Goal: Transaction & Acquisition: Purchase product/service

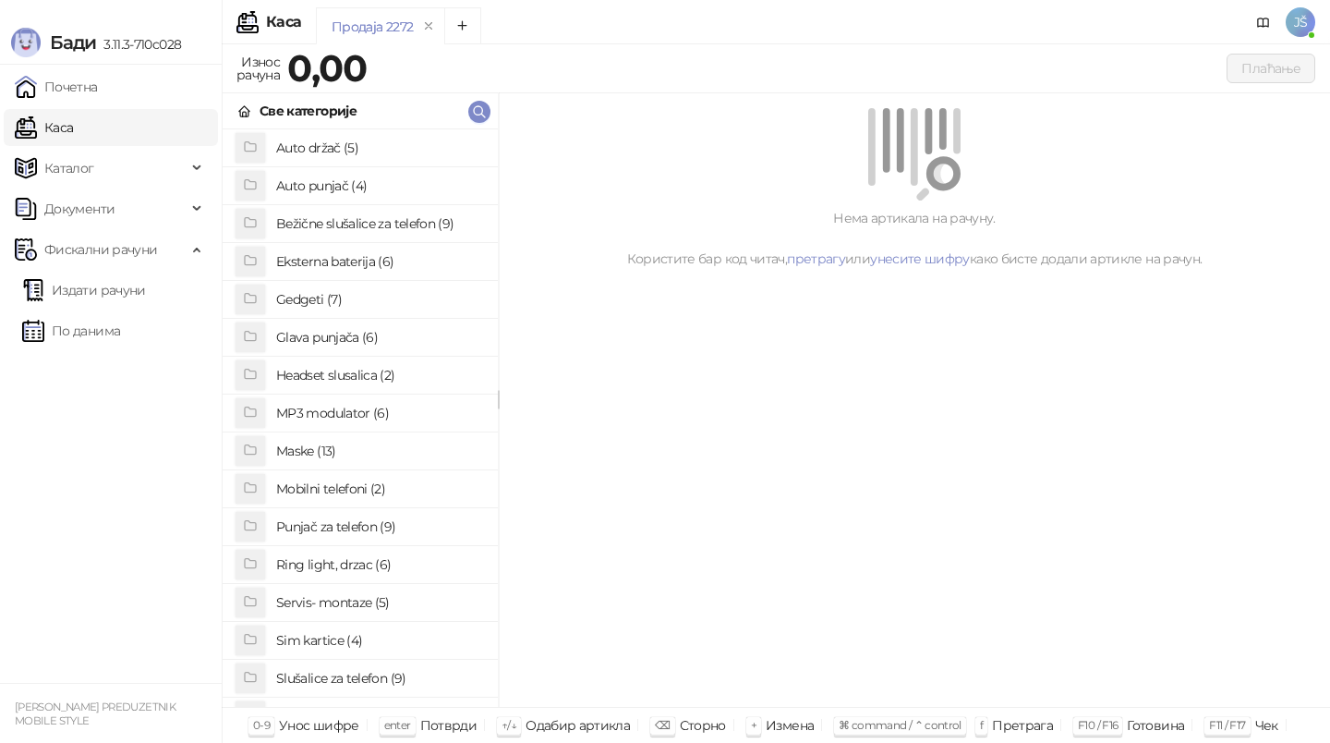
click at [341, 682] on h4 "Slušalice za telefon (9)" at bounding box center [379, 678] width 207 height 30
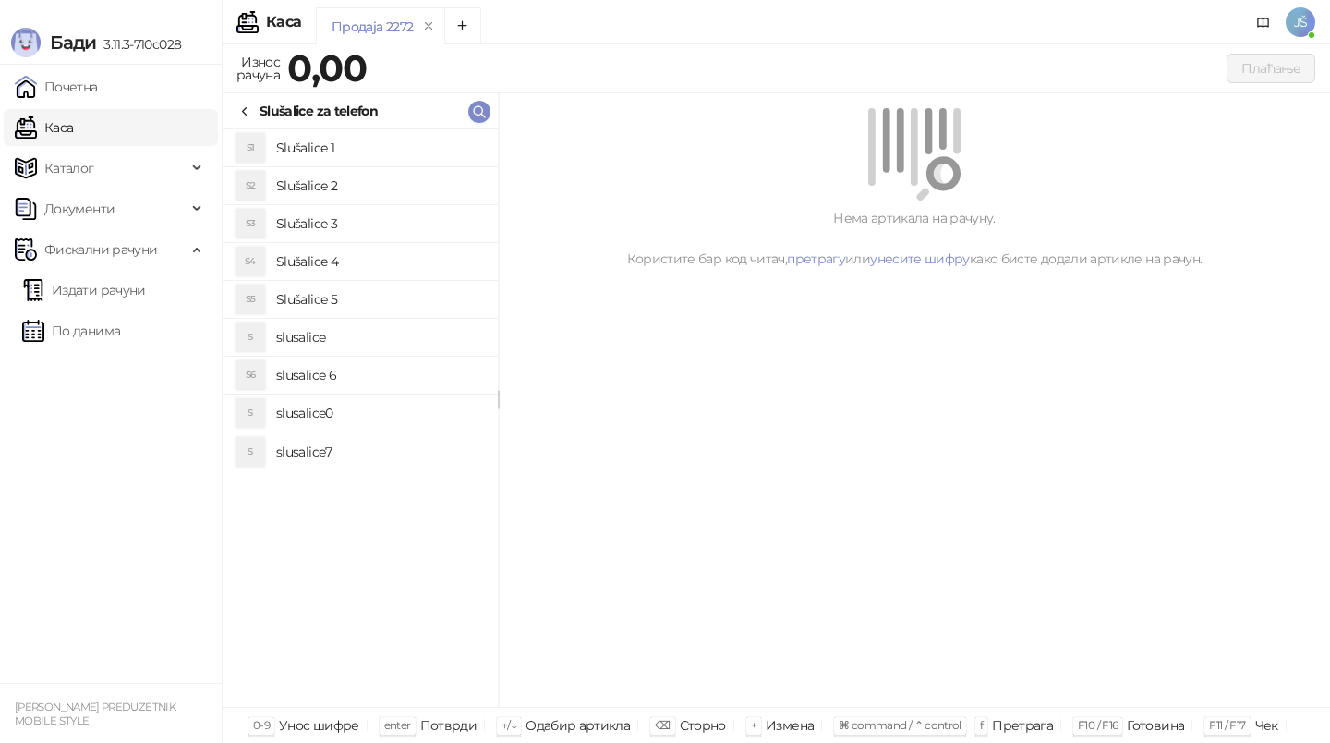
click at [364, 229] on h4 "Slušalice 3" at bounding box center [379, 224] width 207 height 30
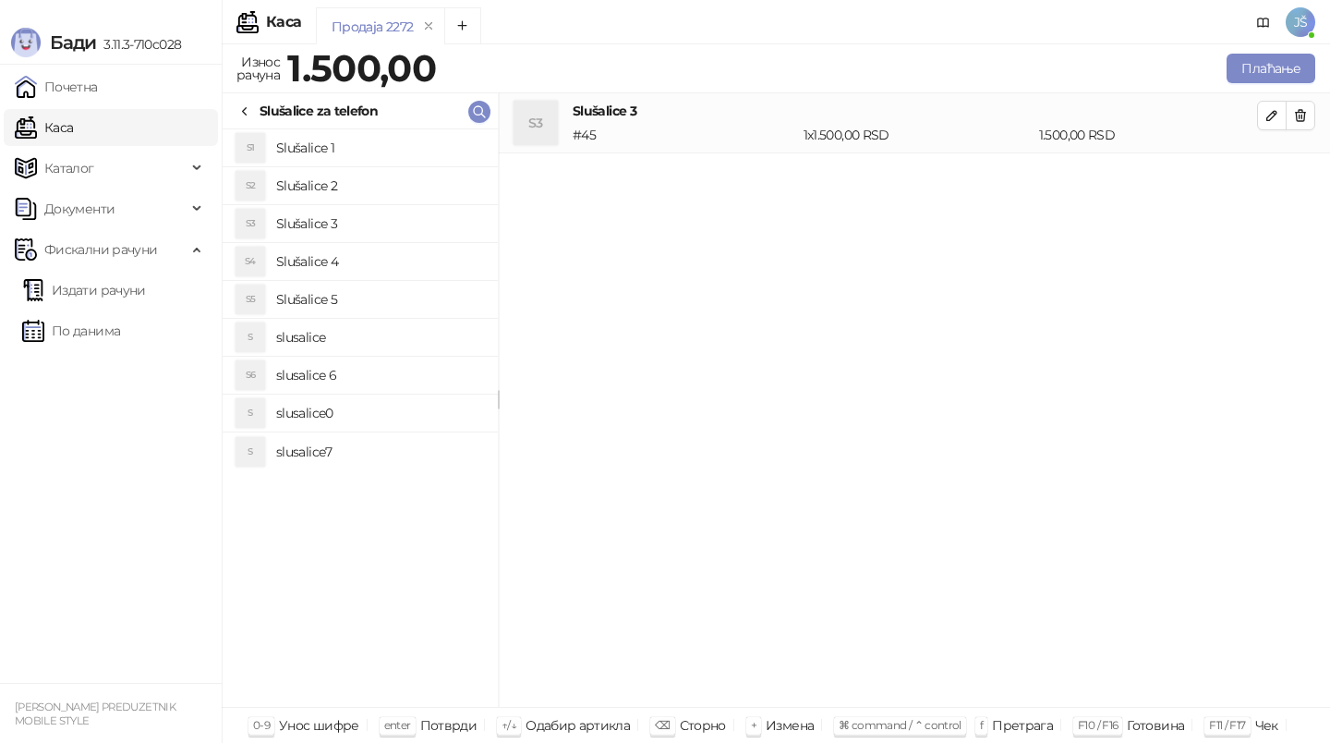
click at [405, 190] on h4 "Slušalice 2" at bounding box center [379, 186] width 207 height 30
click at [434, 273] on h4 "Slušalice 4" at bounding box center [379, 262] width 207 height 30
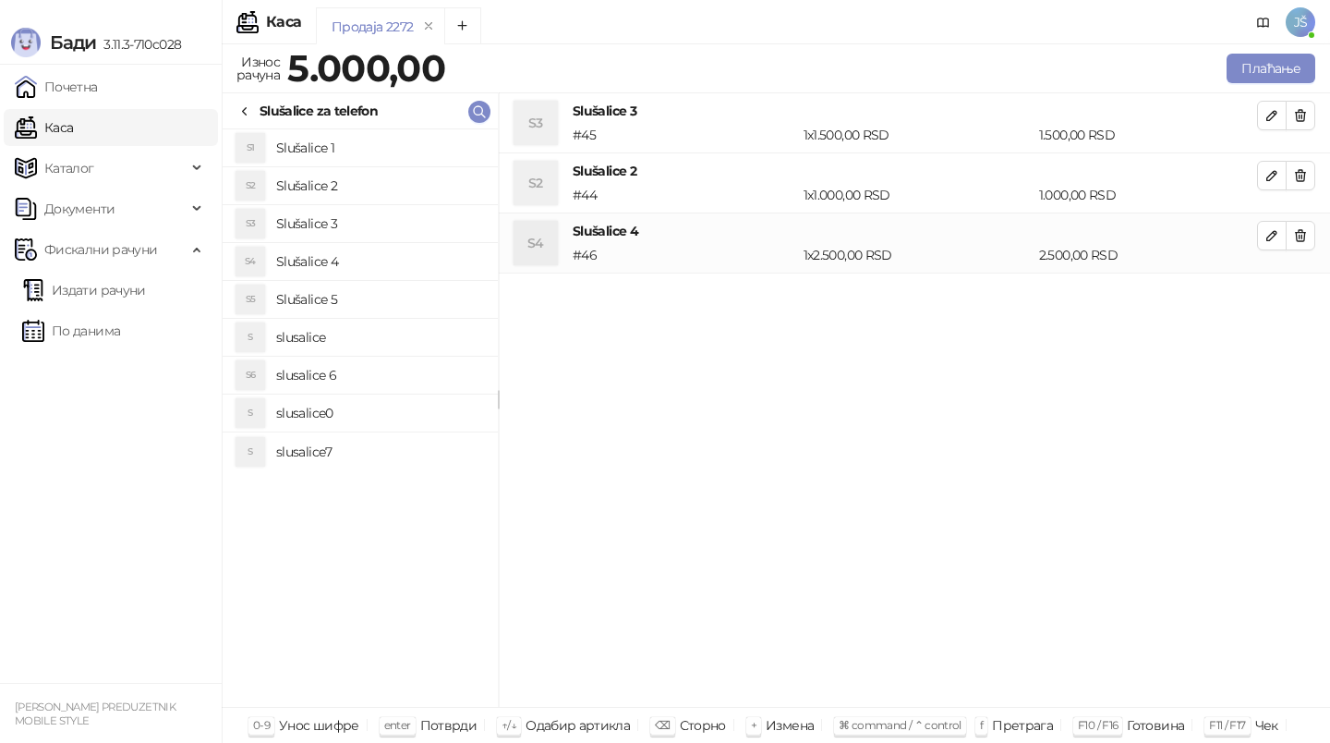
click at [440, 296] on h4 "Slušalice 5" at bounding box center [379, 299] width 207 height 30
click at [438, 335] on h4 "slusalice" at bounding box center [379, 337] width 207 height 30
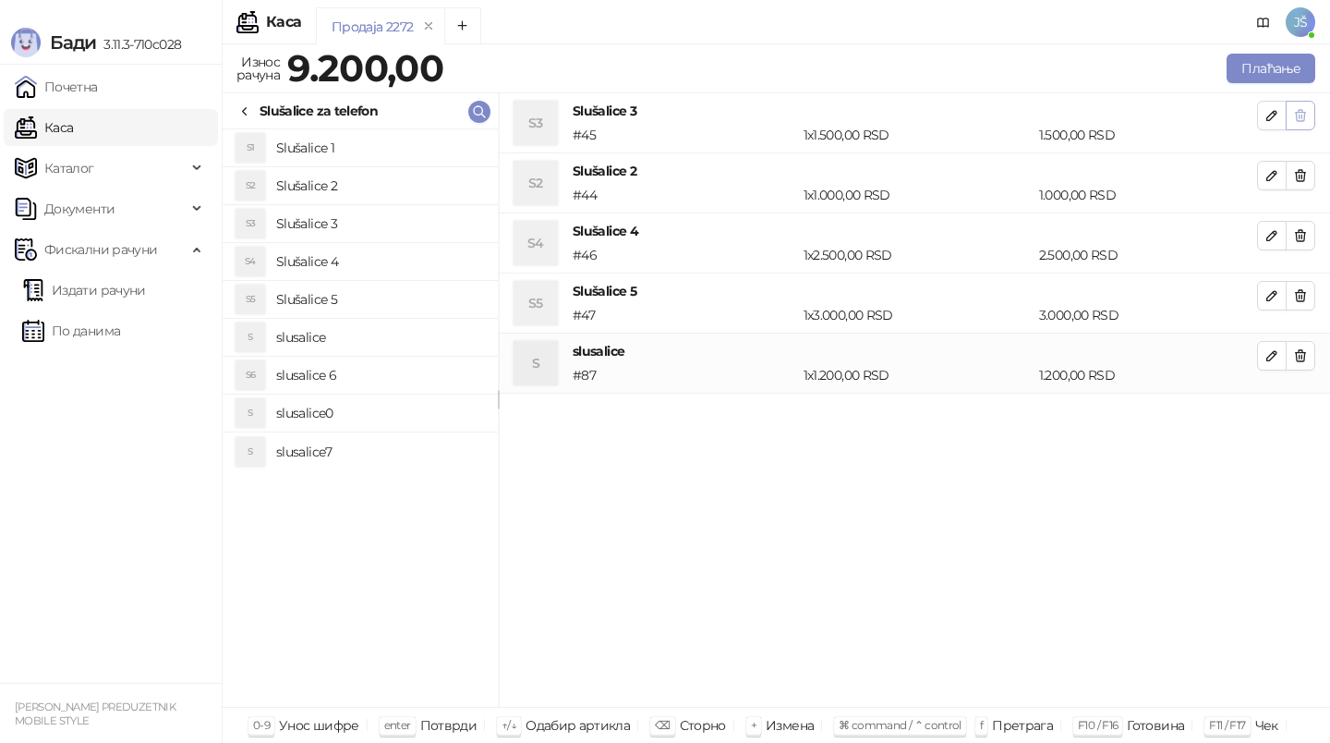
click at [1293, 115] on icon "button" at bounding box center [1300, 115] width 15 height 15
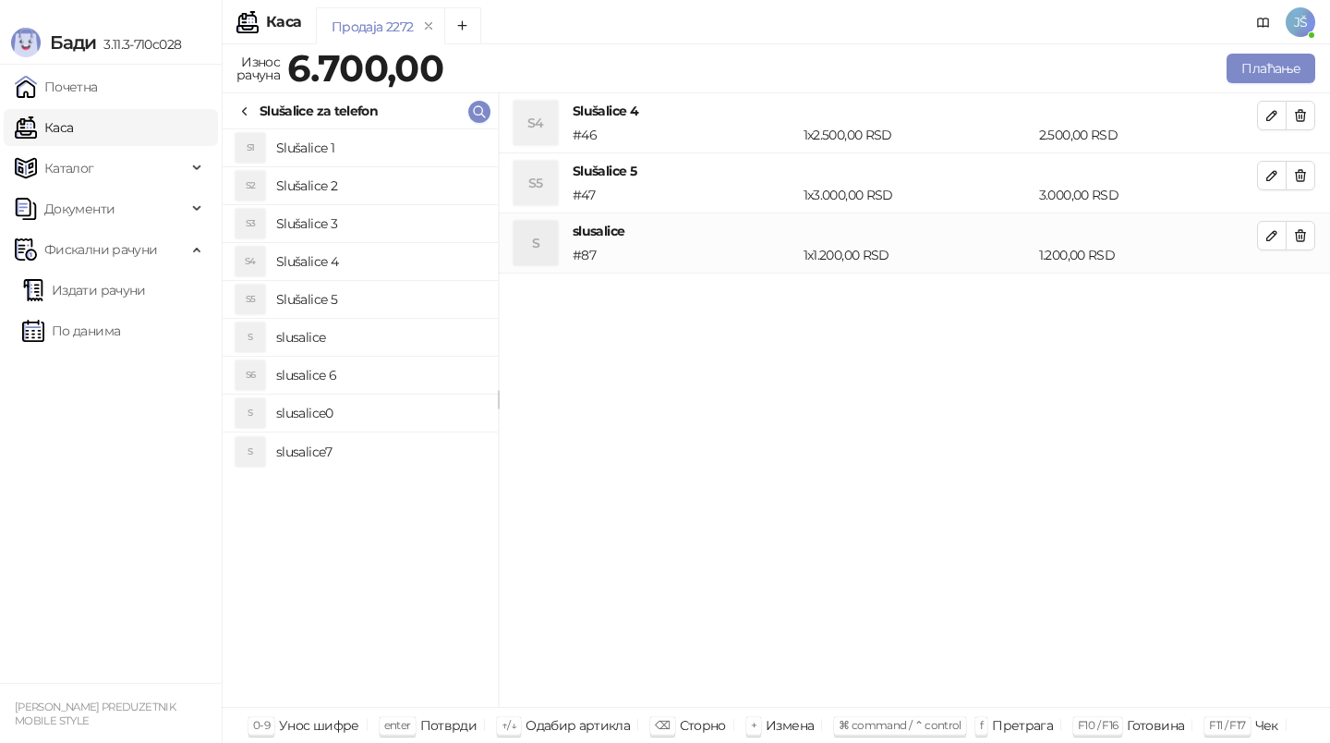
click at [1293, 115] on icon "button" at bounding box center [1300, 115] width 15 height 15
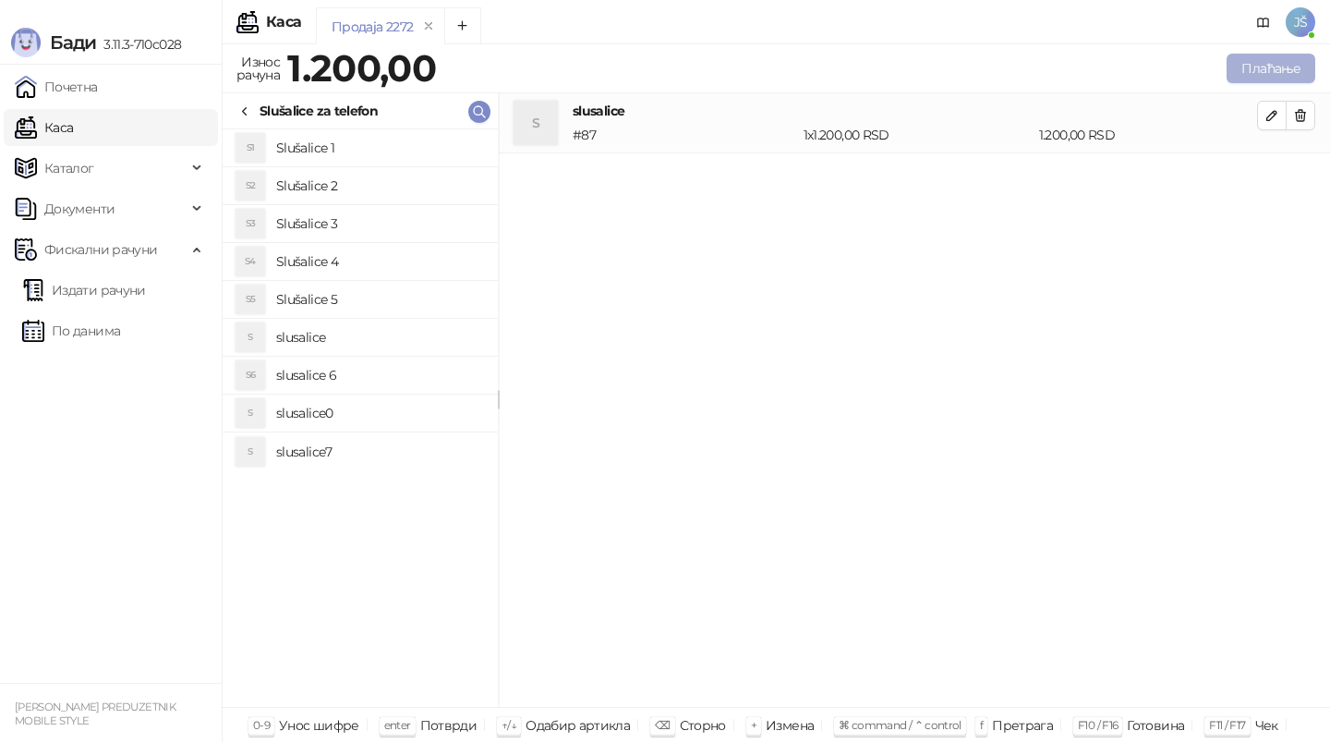
click at [1274, 74] on button "Плаћање" at bounding box center [1270, 69] width 89 height 30
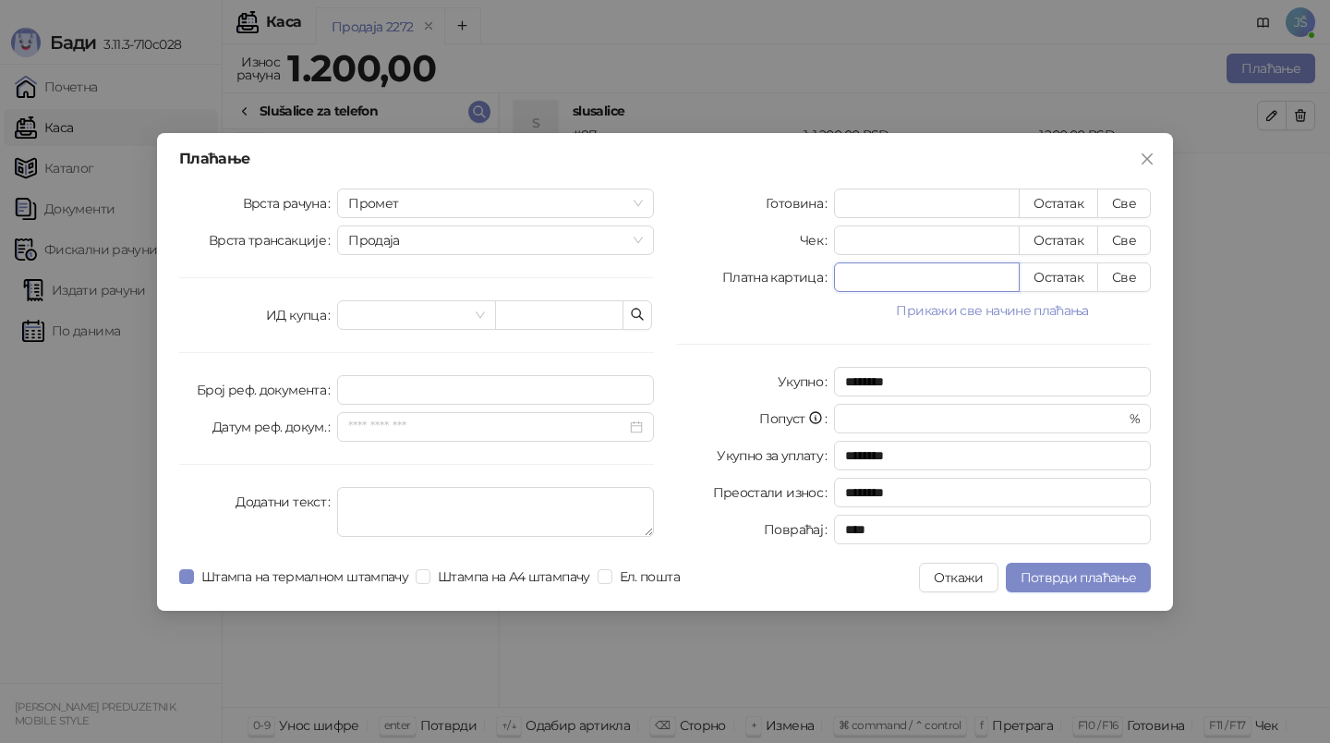
click at [985, 268] on input "*" at bounding box center [927, 277] width 184 height 28
click at [1122, 280] on button "Све" at bounding box center [1124, 277] width 54 height 30
type input "****"
click at [1067, 586] on button "Потврди плаћање" at bounding box center [1078, 577] width 145 height 30
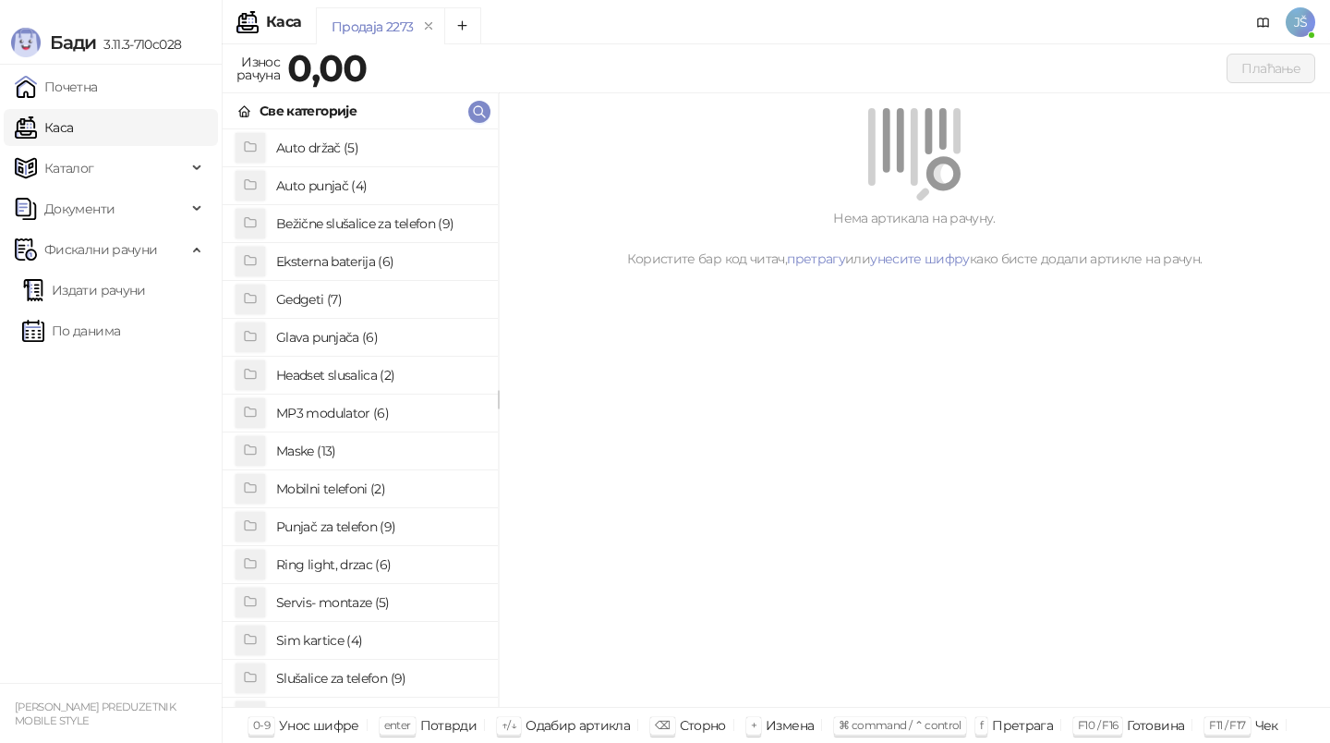
click at [333, 677] on h4 "Slušalice za telefon (9)" at bounding box center [379, 678] width 207 height 30
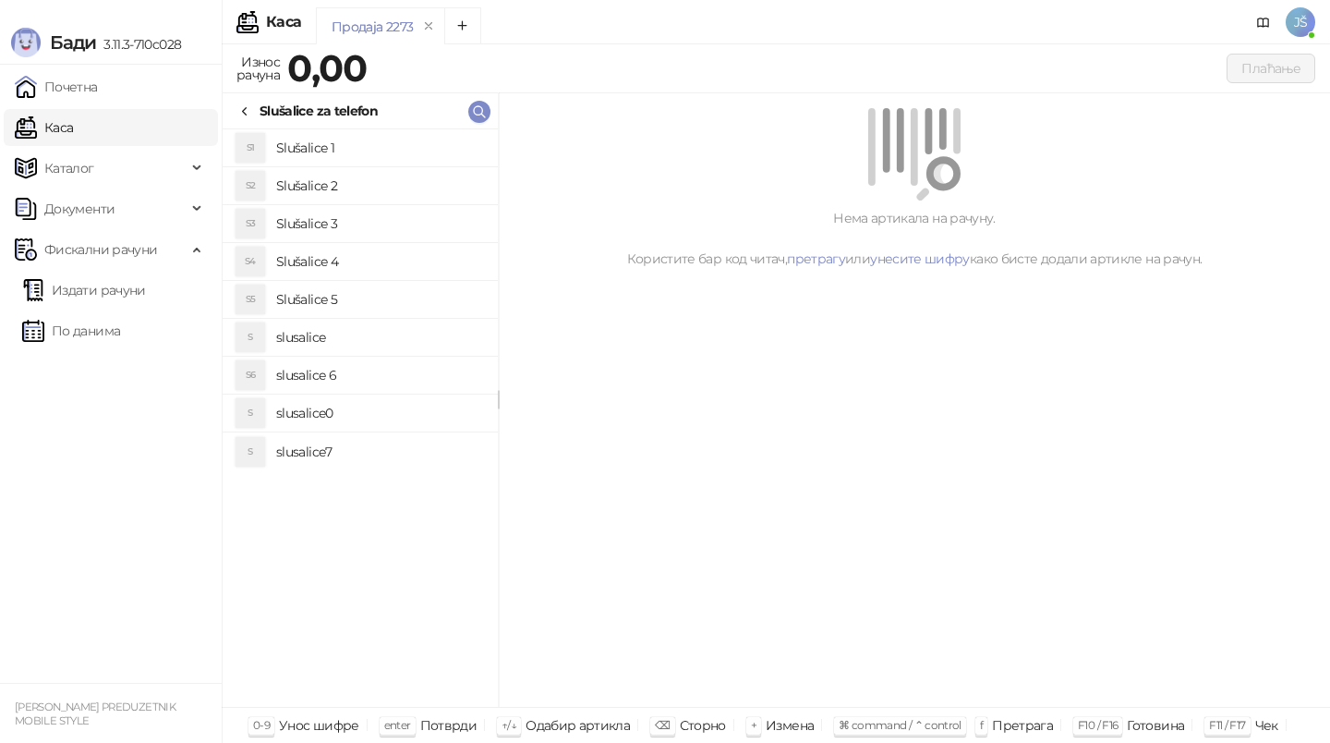
click at [357, 340] on h4 "slusalice" at bounding box center [379, 337] width 207 height 30
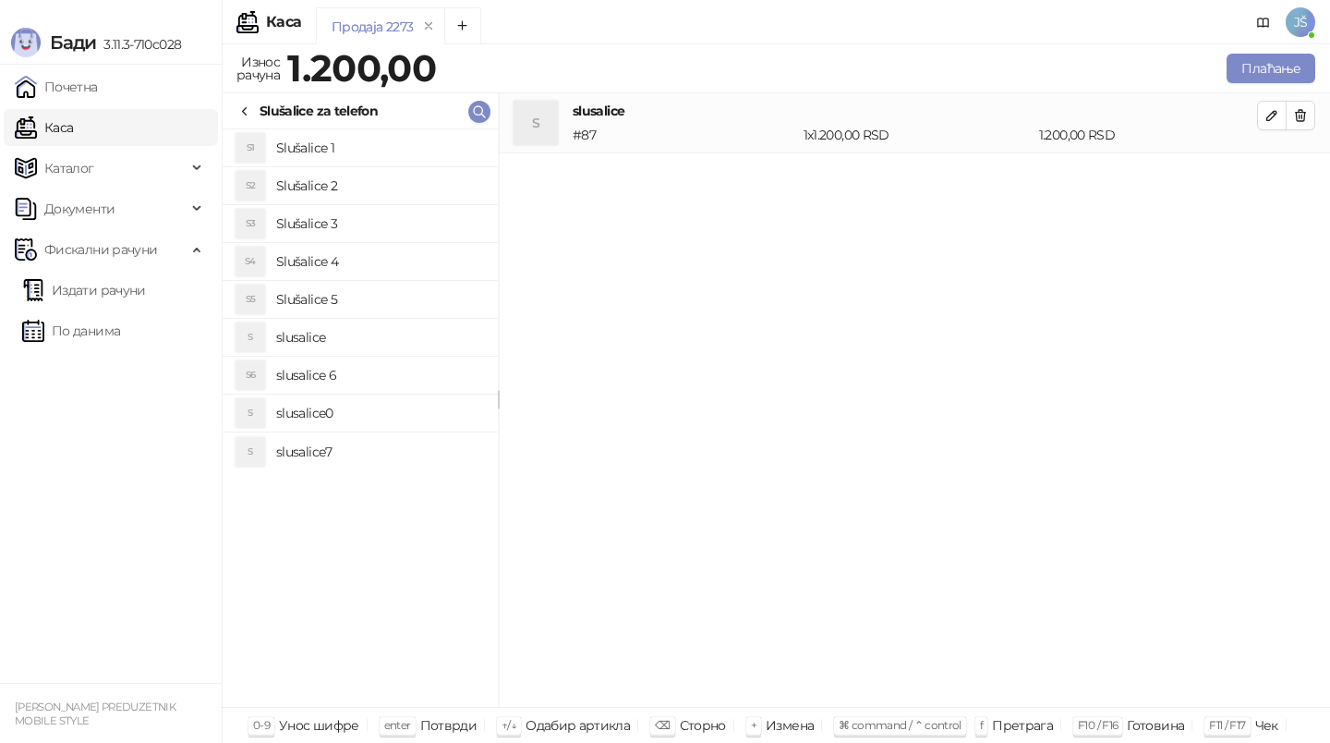
click at [1268, 53] on div "Плаћање" at bounding box center [879, 68] width 879 height 37
click at [1261, 78] on button "Плаћање" at bounding box center [1270, 69] width 89 height 30
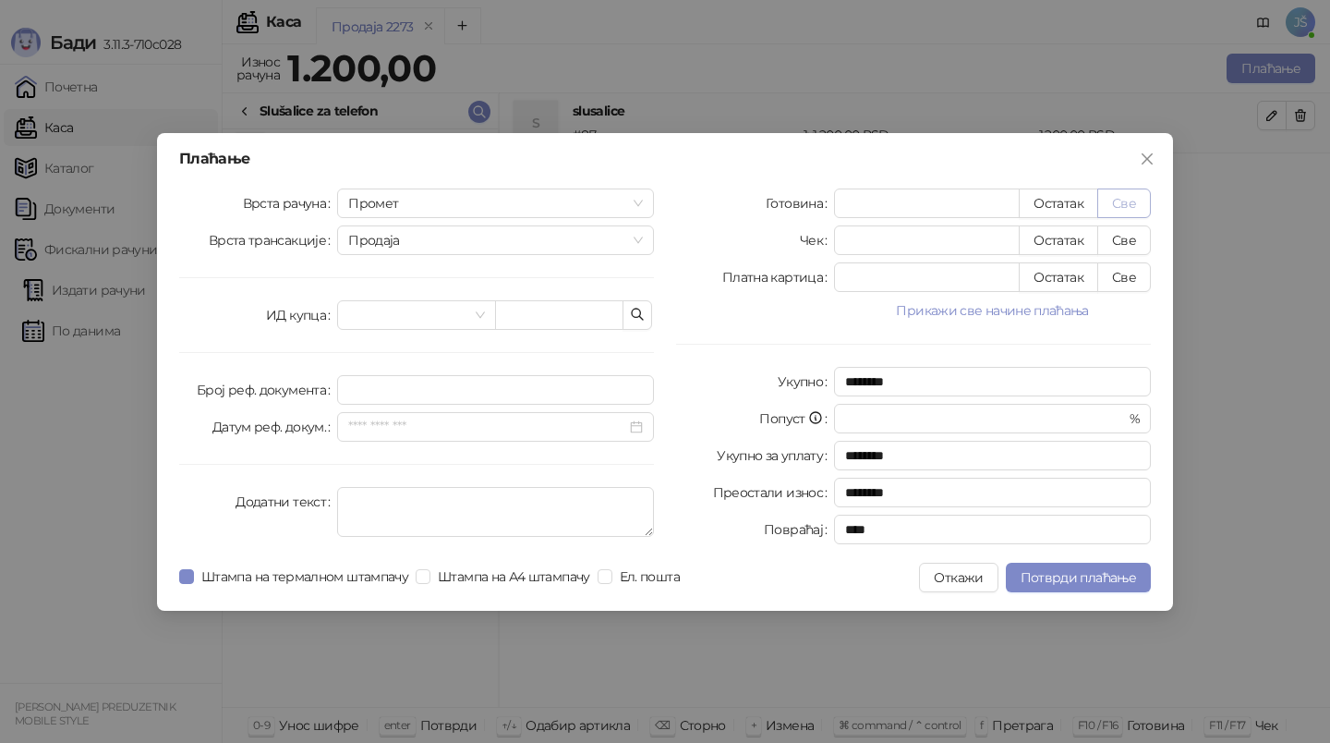
click at [1119, 199] on button "Све" at bounding box center [1124, 203] width 54 height 30
type input "****"
click at [1053, 575] on span "Потврди плаћање" at bounding box center [1077, 577] width 115 height 17
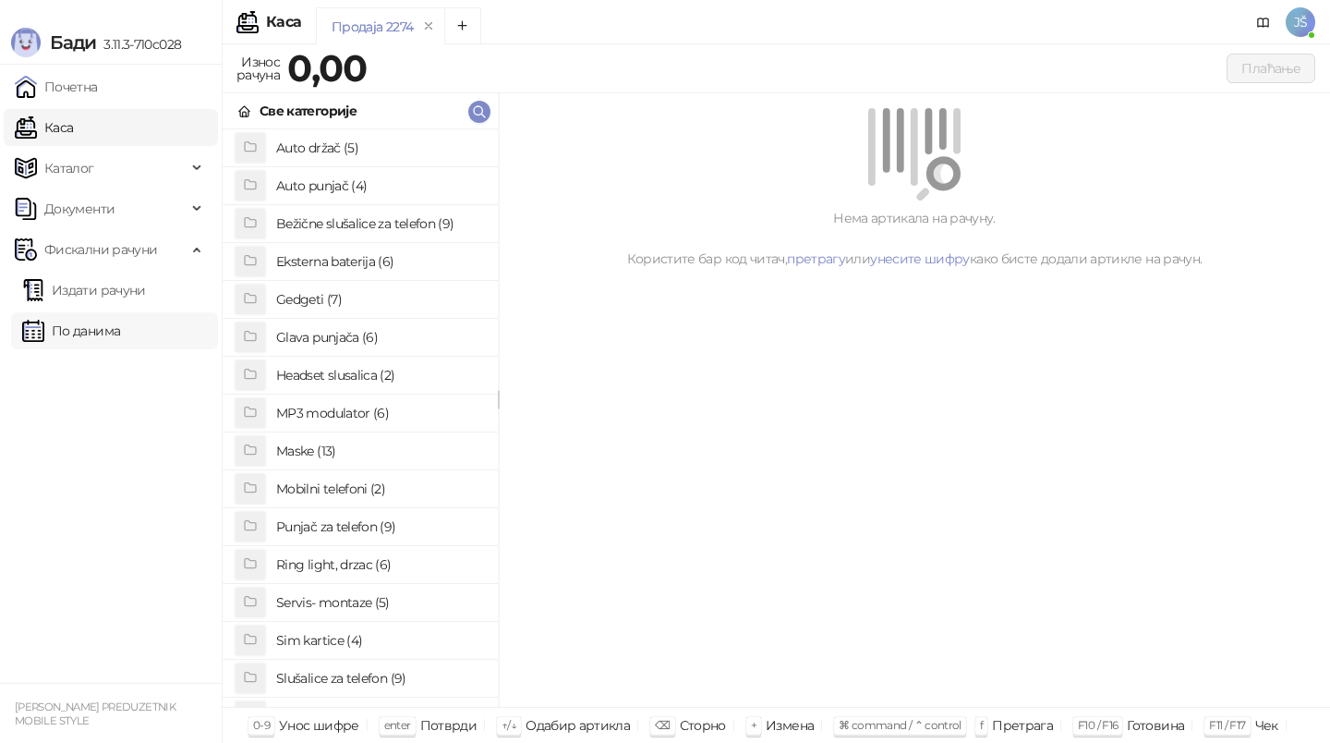
click at [120, 328] on link "По данима" at bounding box center [71, 330] width 98 height 37
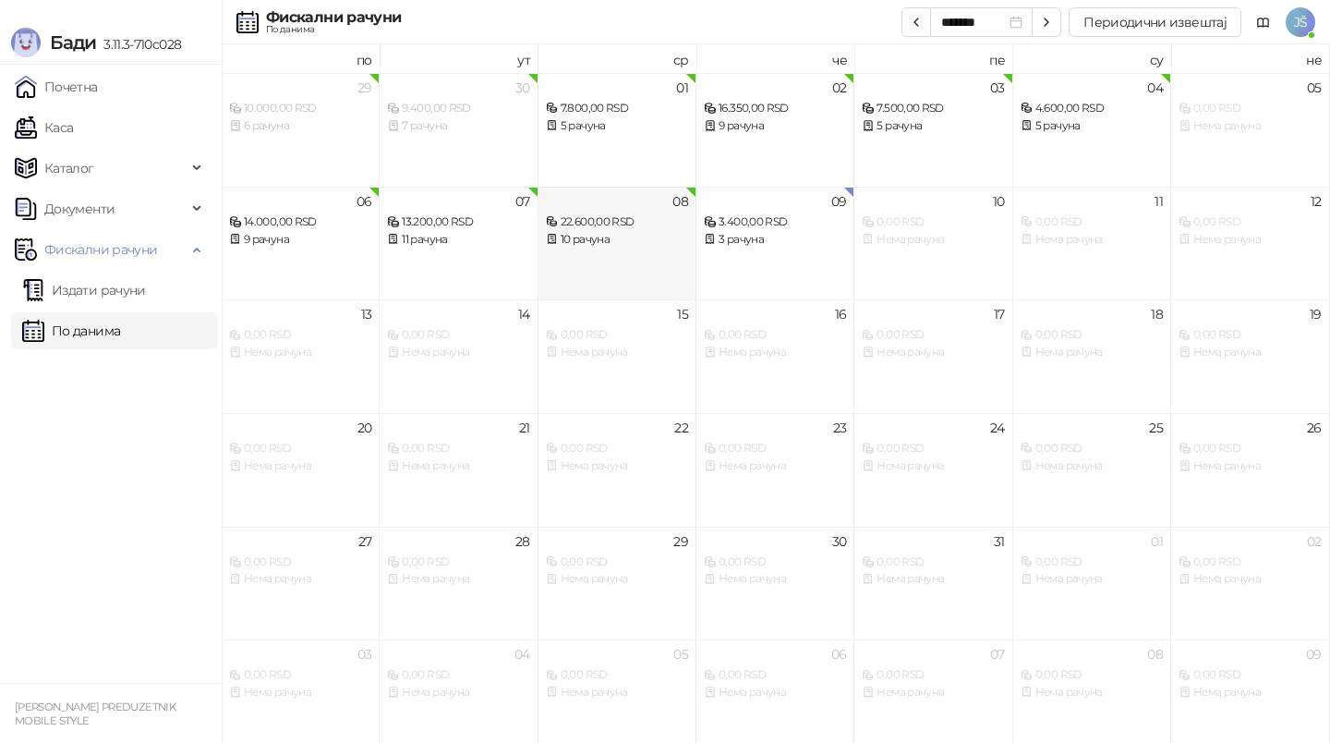
click at [620, 247] on div "10 рачуна" at bounding box center [617, 240] width 142 height 18
